Goal: Find specific fact: Find specific fact

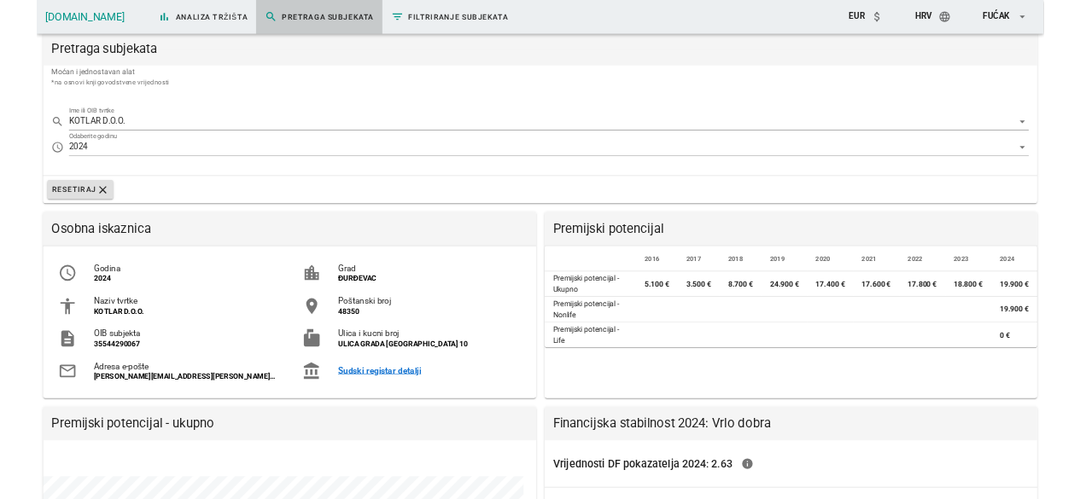
scroll to position [330, 796]
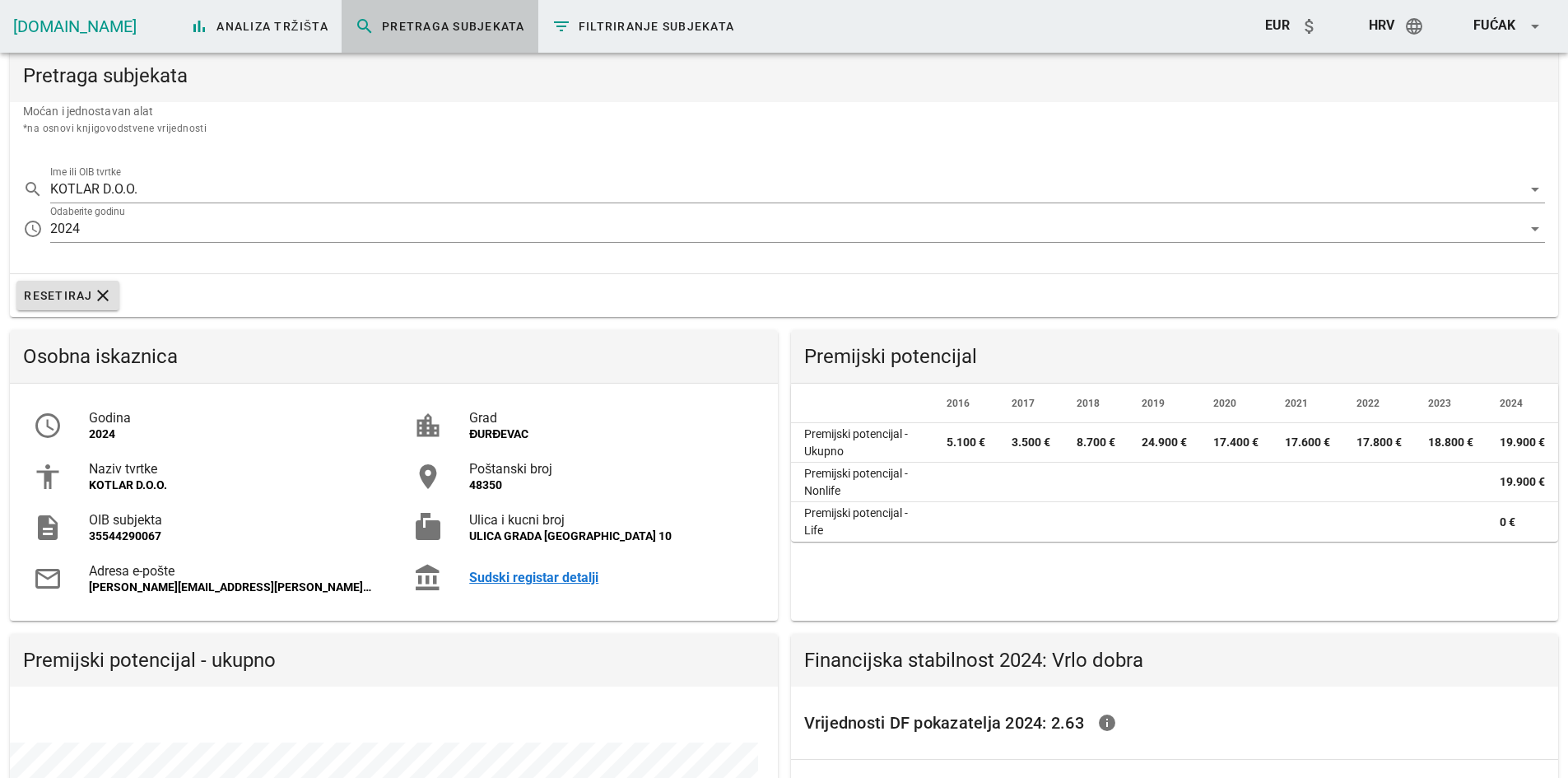
click at [502, 574] on div "Sudski registar detalji" at bounding box center [611, 577] width 284 height 15
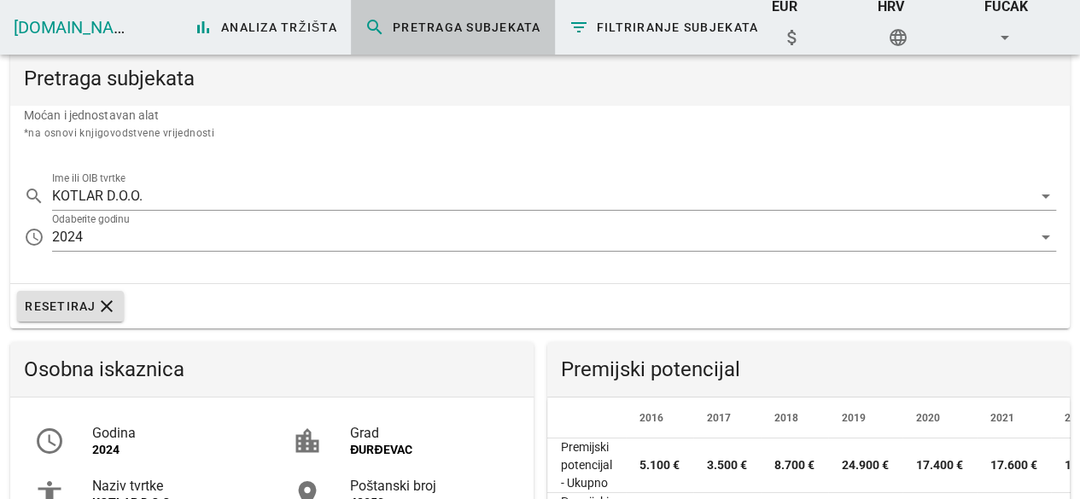
scroll to position [278, 522]
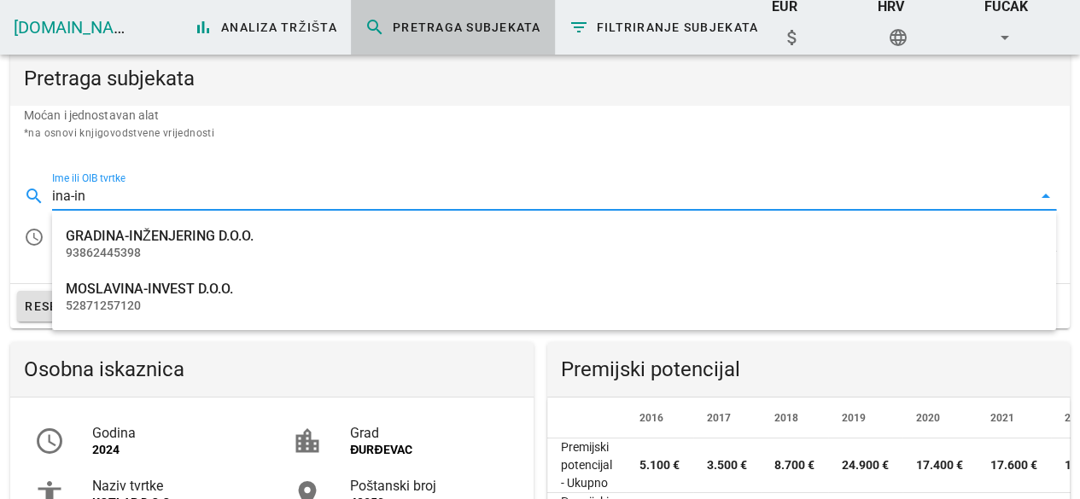
drag, startPoint x: 61, startPoint y: 189, endPoint x: 0, endPoint y: 189, distance: 60.6
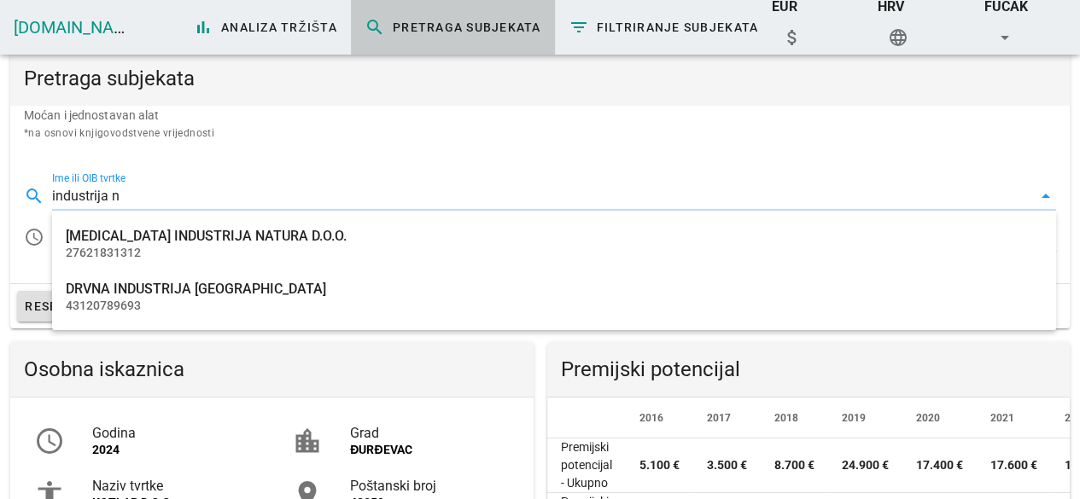
type input "industrija na"
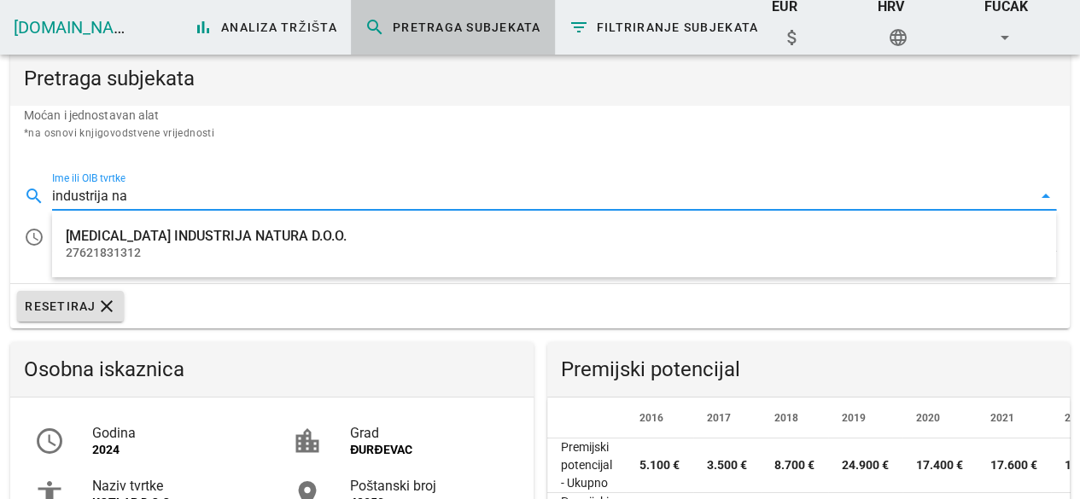
drag, startPoint x: 143, startPoint y: 201, endPoint x: 9, endPoint y: 193, distance: 133.4
click at [9, 193] on div "Pretraga subjekata [PERSON_NAME] i jednostavan alat *na osnovi knjigovodstvene …" at bounding box center [539, 189] width 1073 height 291
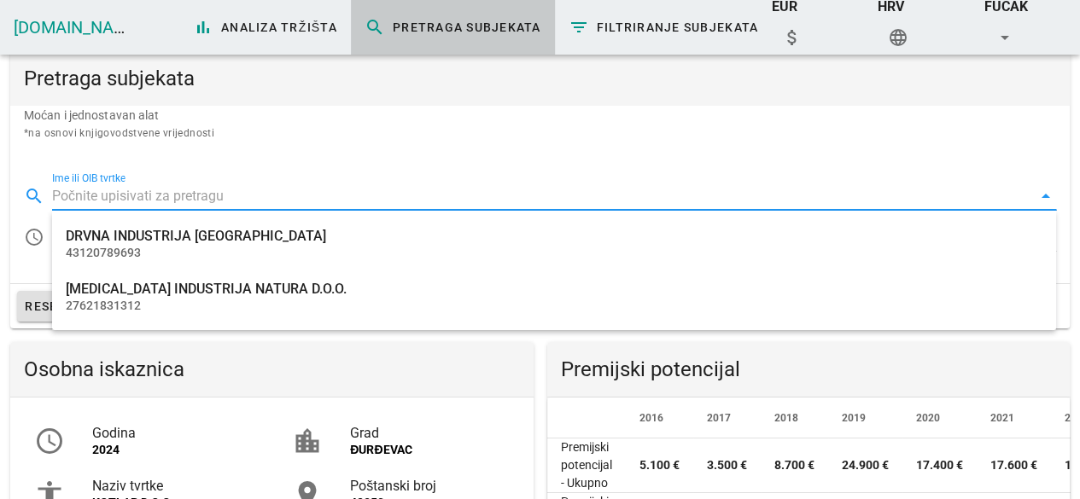
click at [162, 184] on input "Ime ili OIB tvrtke" at bounding box center [542, 196] width 980 height 27
paste input "27759560625"
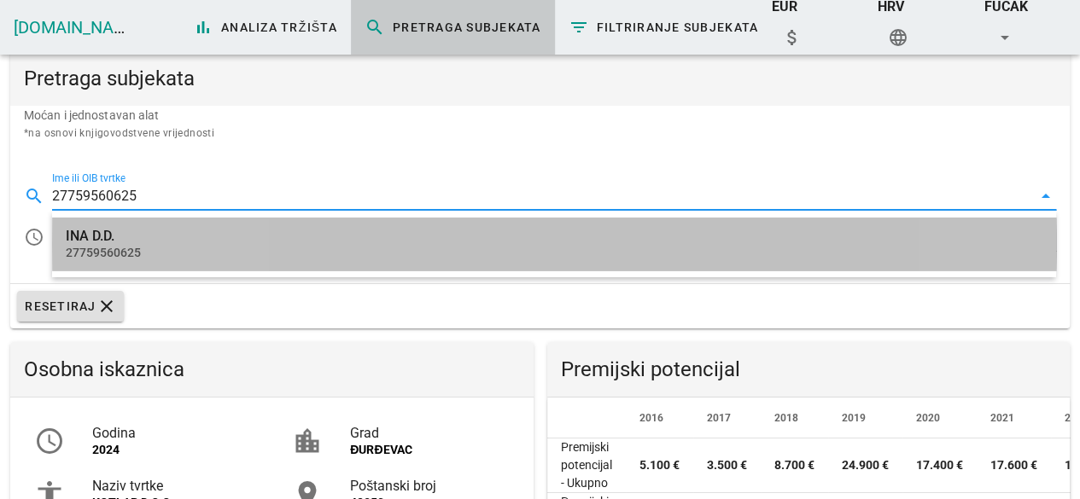
click at [134, 249] on div "27759560625" at bounding box center [554, 253] width 977 height 15
type input "INA D.D."
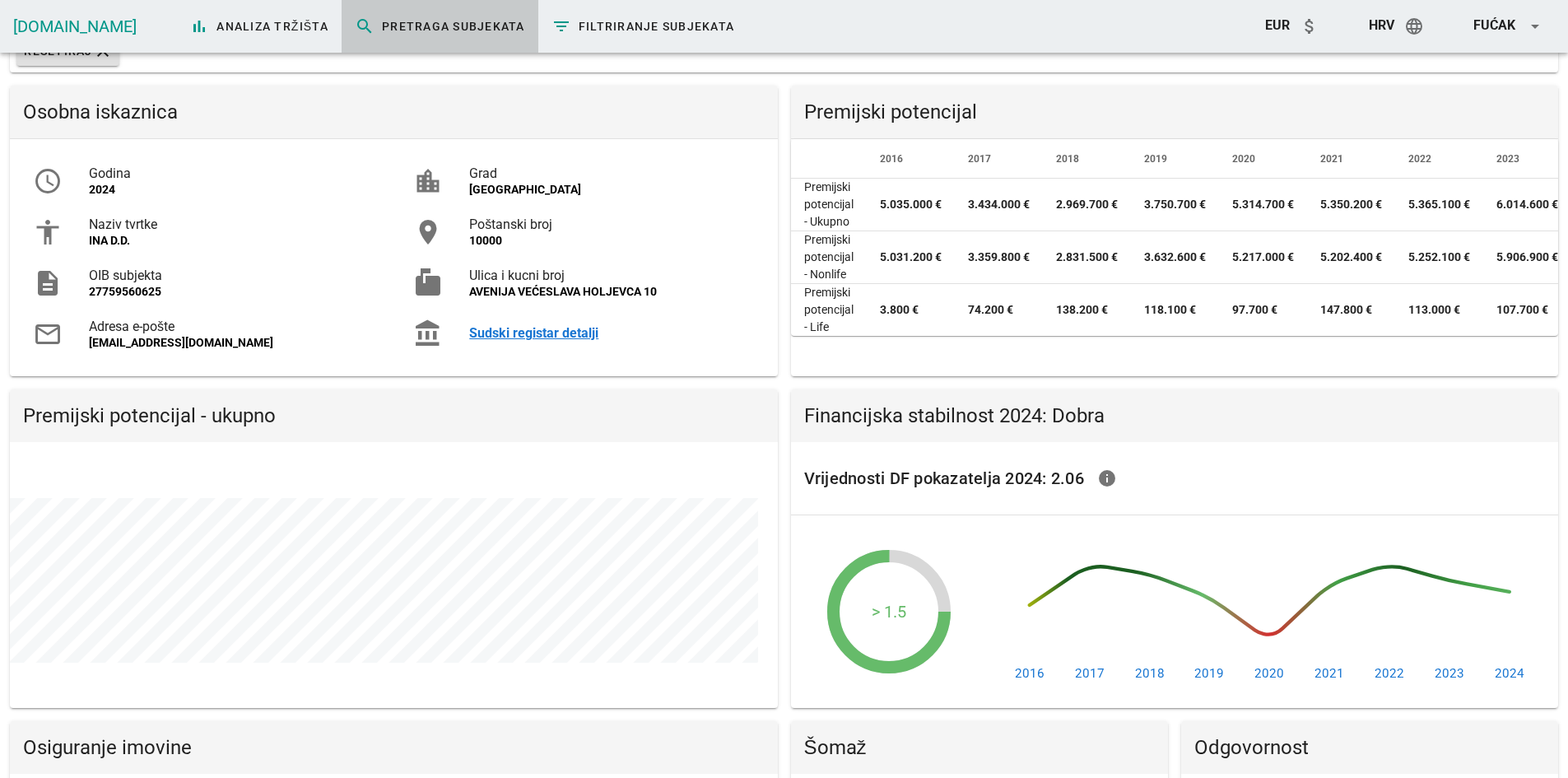
scroll to position [0, 107]
